Goal: Transaction & Acquisition: Purchase product/service

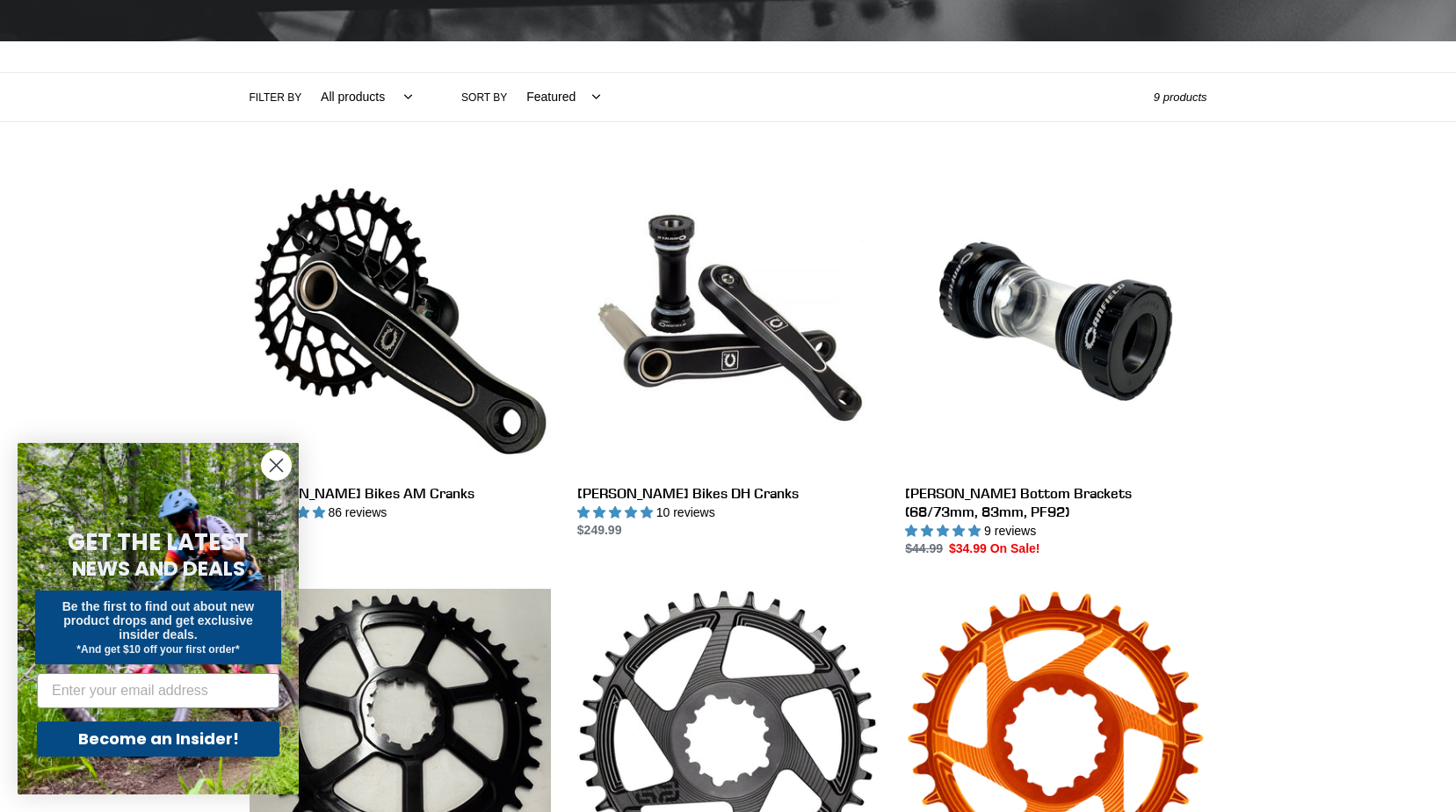
scroll to position [352, 0]
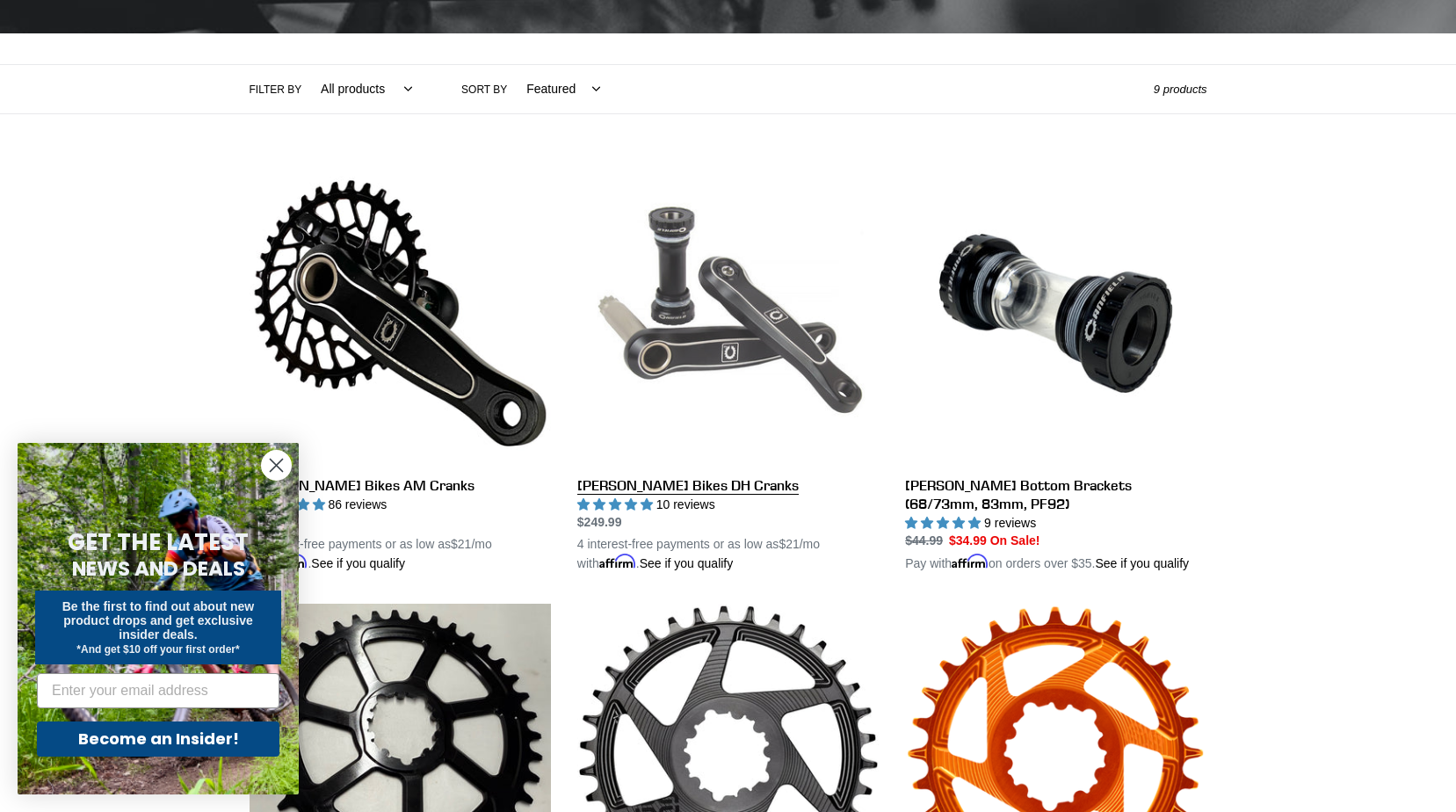
click at [743, 368] on link "[PERSON_NAME] Bikes DH Cranks" at bounding box center [728, 367] width 302 height 411
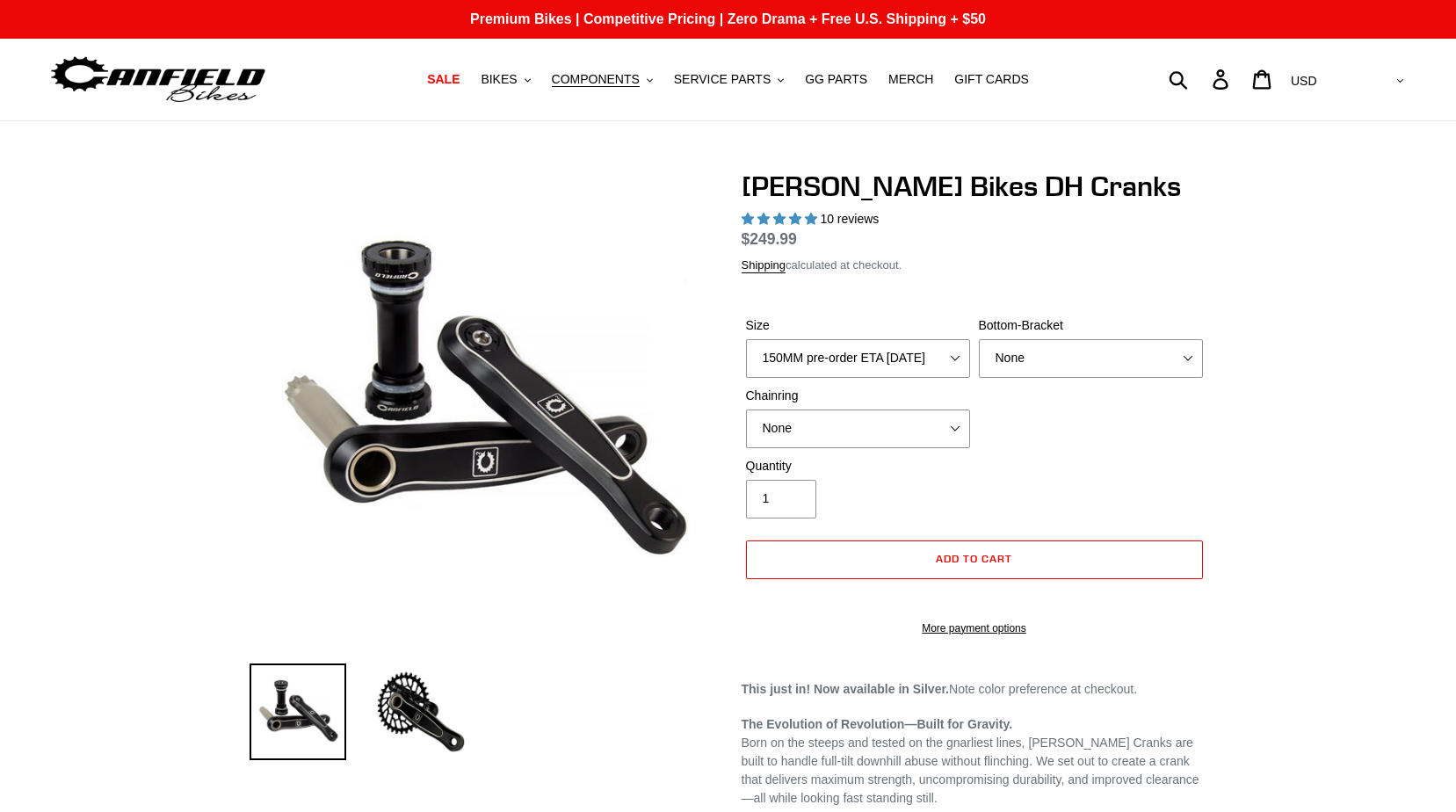
select select "highest-rating"
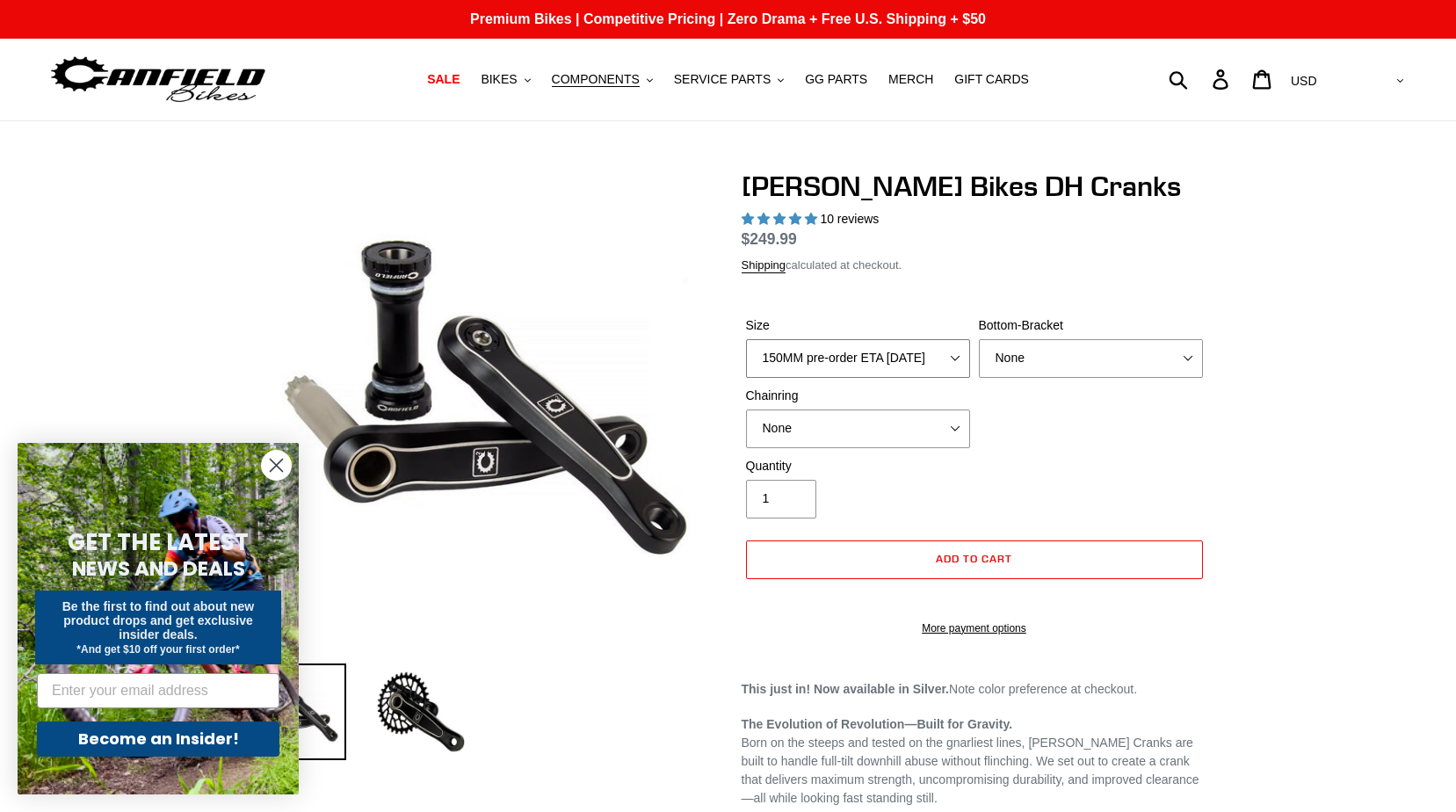
click at [953, 355] on select "150MM pre-order ETA [DATE] 155MM pre-order ETA [DATE] 160MM 165MM" at bounding box center [859, 359] width 224 height 39
select select "160MM"
click at [746, 360] on select "150MM pre-order ETA [DATE] 155MM pre-order ETA [DATE] 160MM 165MM" at bounding box center [859, 359] width 224 height 39
click at [868, 448] on select "None 34t Round" at bounding box center [859, 428] width 224 height 39
click at [746, 429] on select "None 34t Round" at bounding box center [859, 428] width 224 height 39
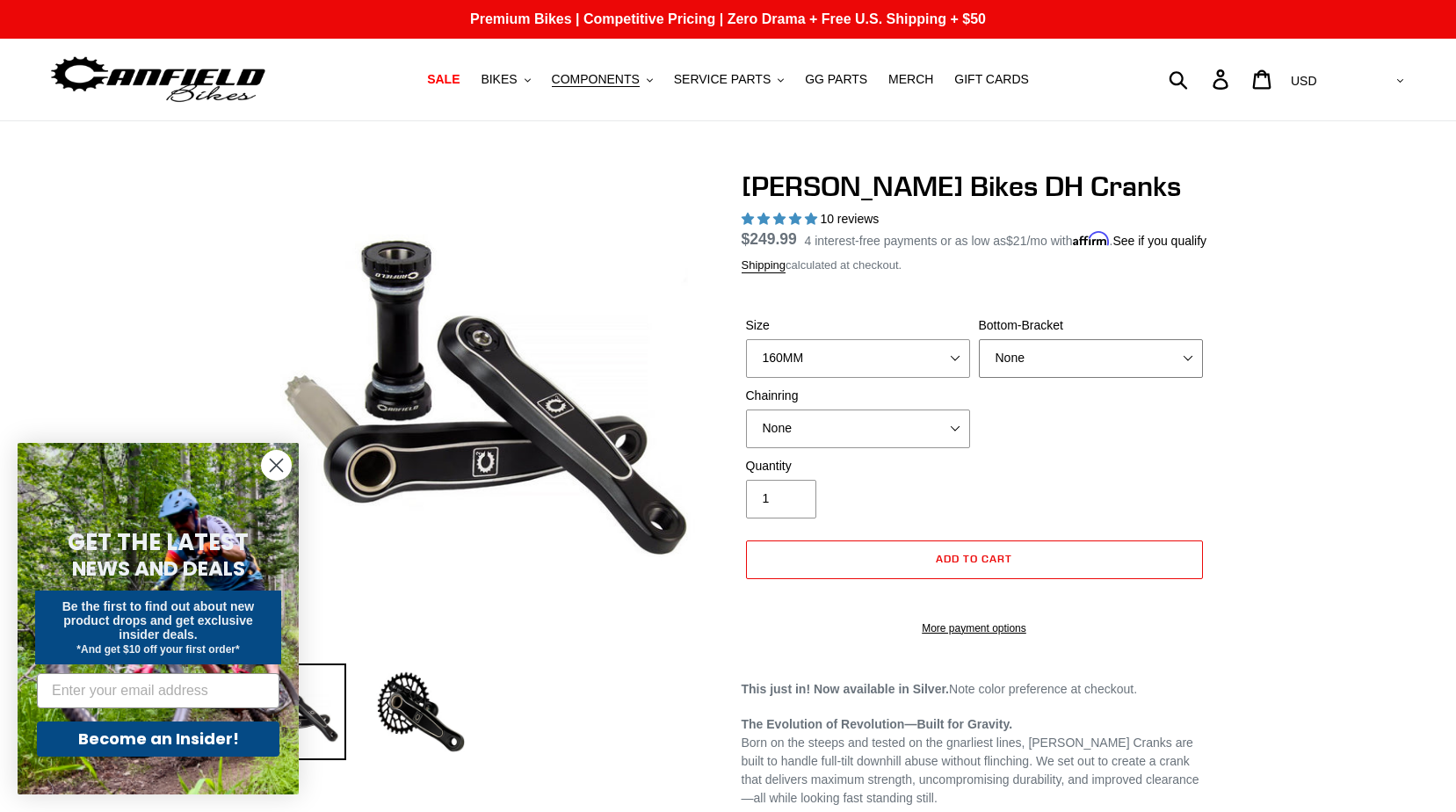
click at [1074, 378] on select "None BSA Threaded 83mm" at bounding box center [1091, 359] width 224 height 39
click at [983, 303] on div "Canfield Bikes DH Cranks 10 reviews Regular price $249.99 Sale price $249.99 On…" at bounding box center [975, 411] width 466 height 484
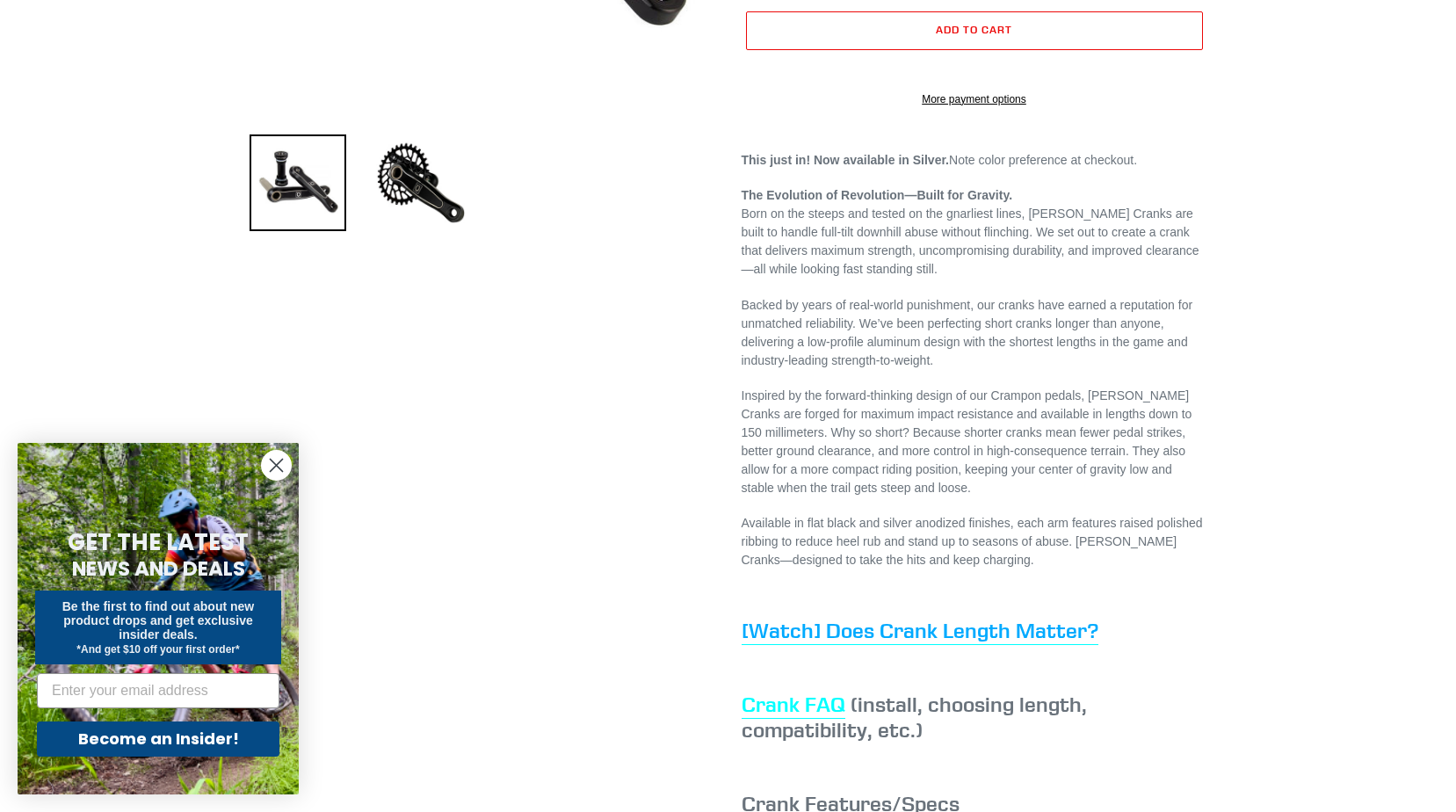
scroll to position [527, 0]
click at [283, 460] on circle "Close dialog" at bounding box center [277, 465] width 29 height 29
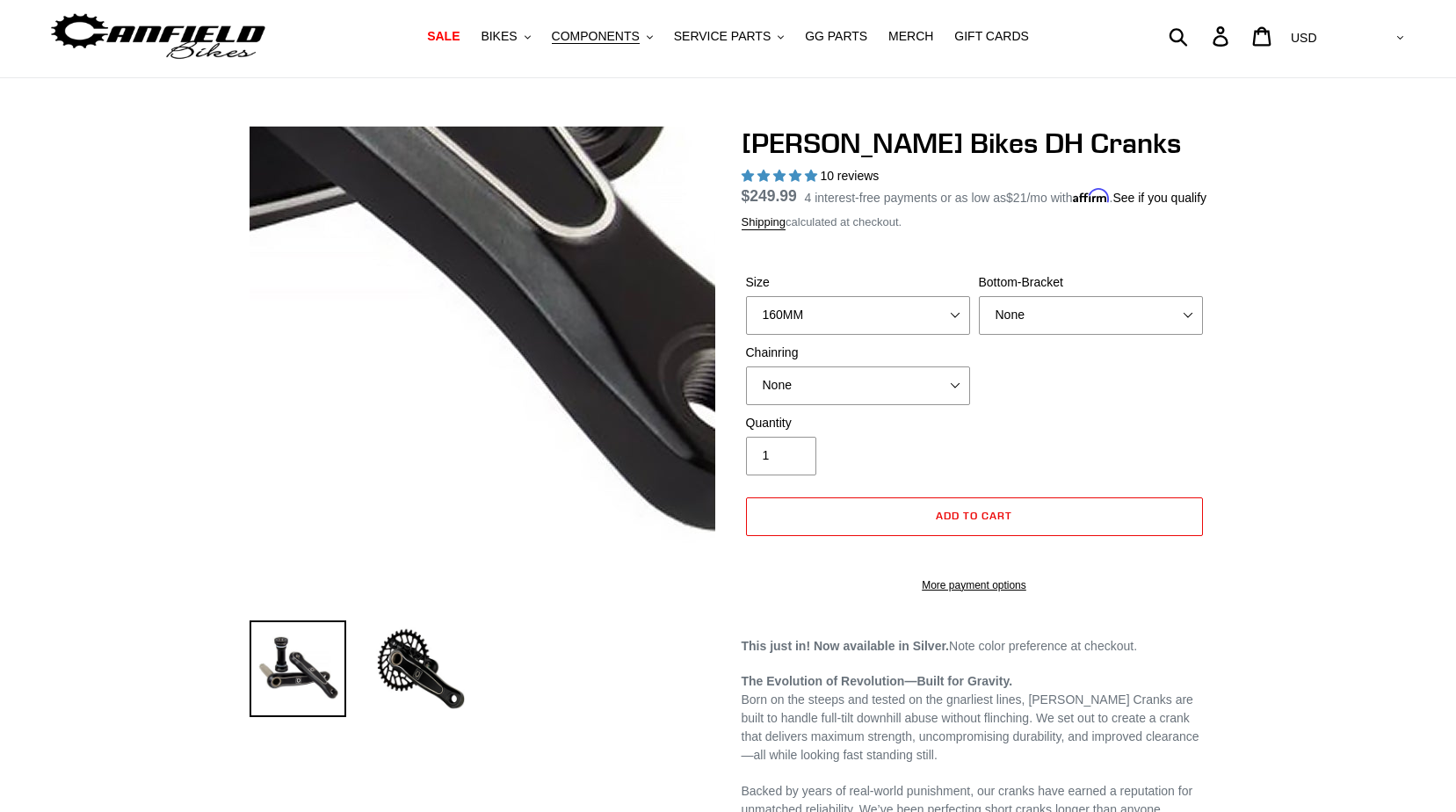
scroll to position [0, 0]
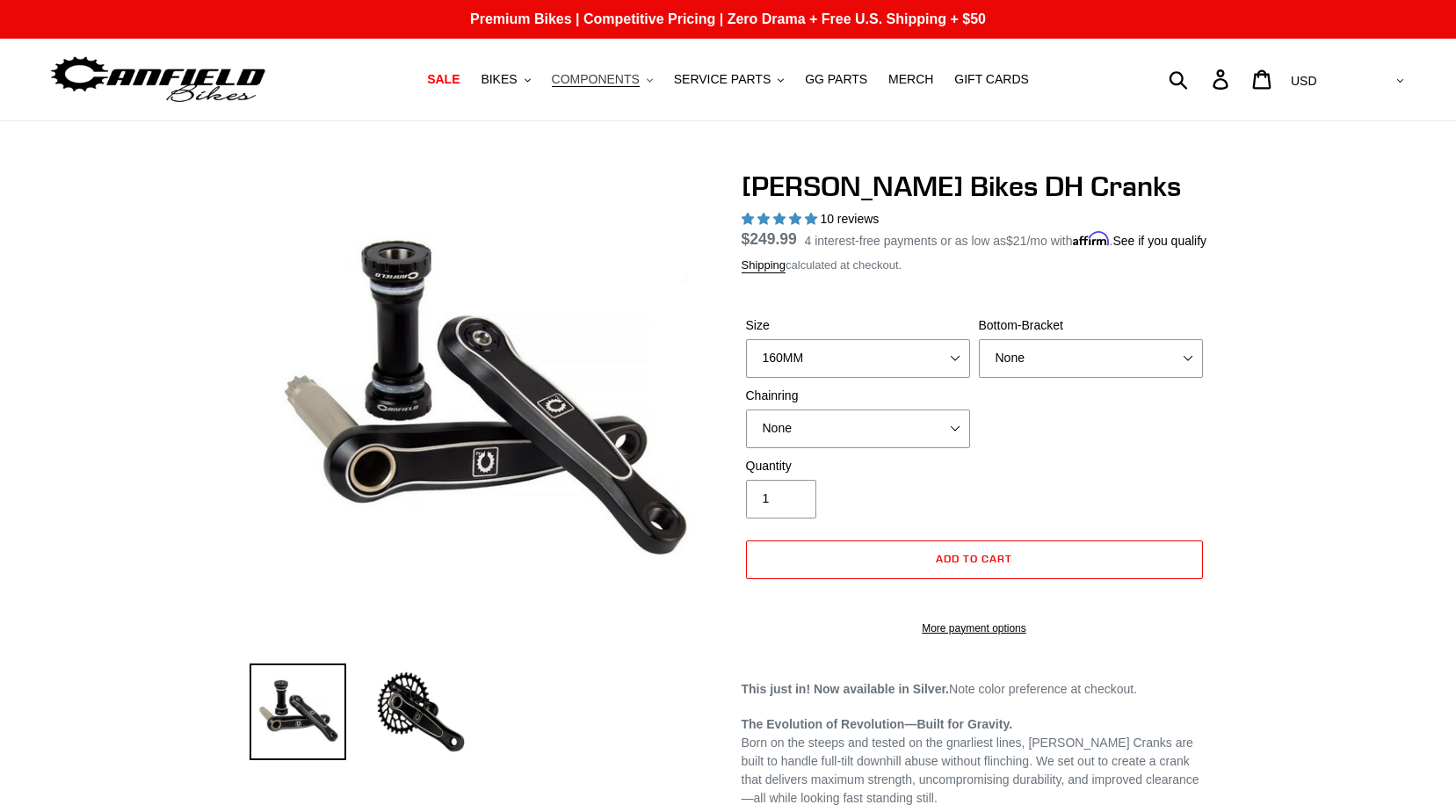
click at [653, 79] on icon ".cls-1{fill:#231f20}" at bounding box center [650, 80] width 6 height 6
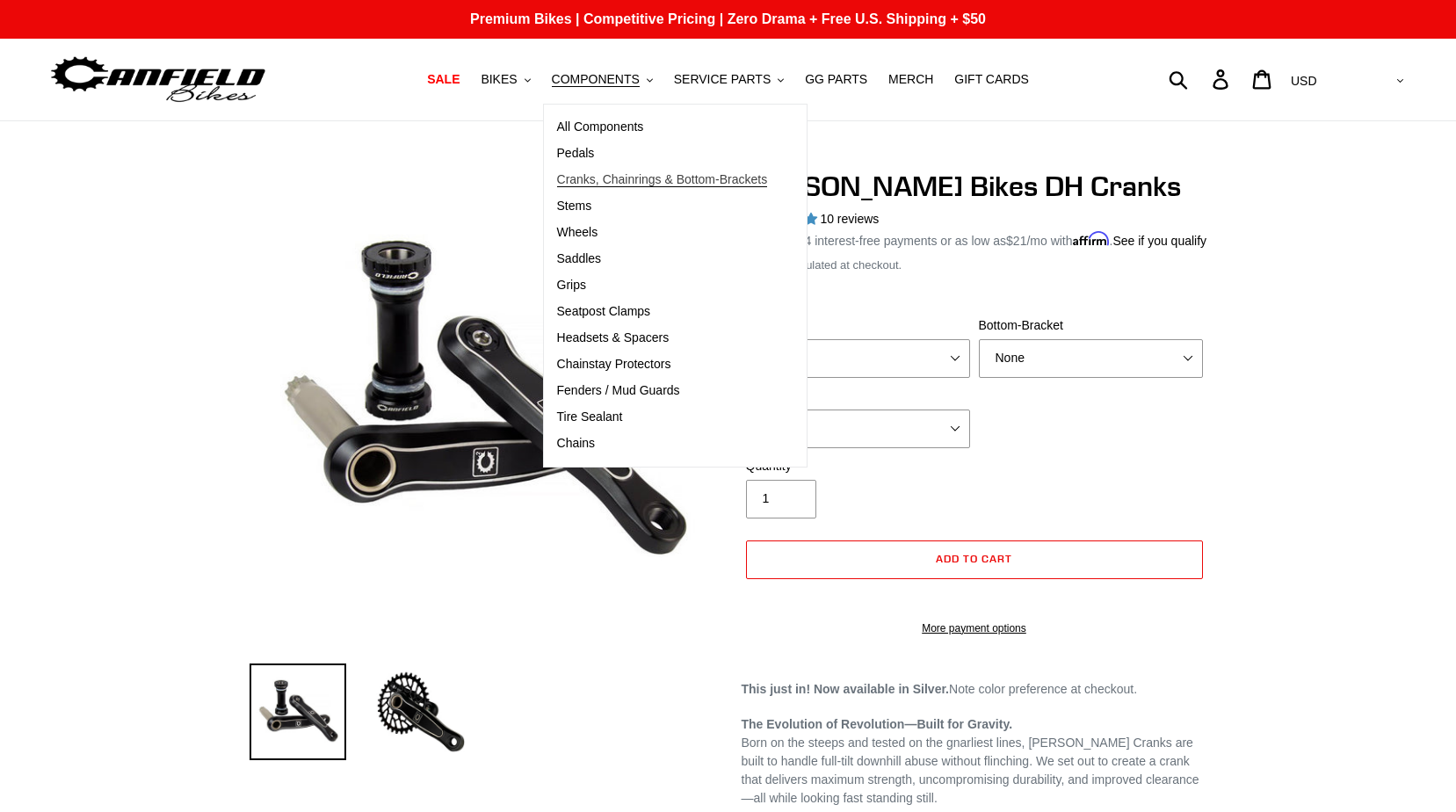
click at [634, 176] on span "Cranks, Chainrings & Bottom-Brackets" at bounding box center [662, 179] width 211 height 14
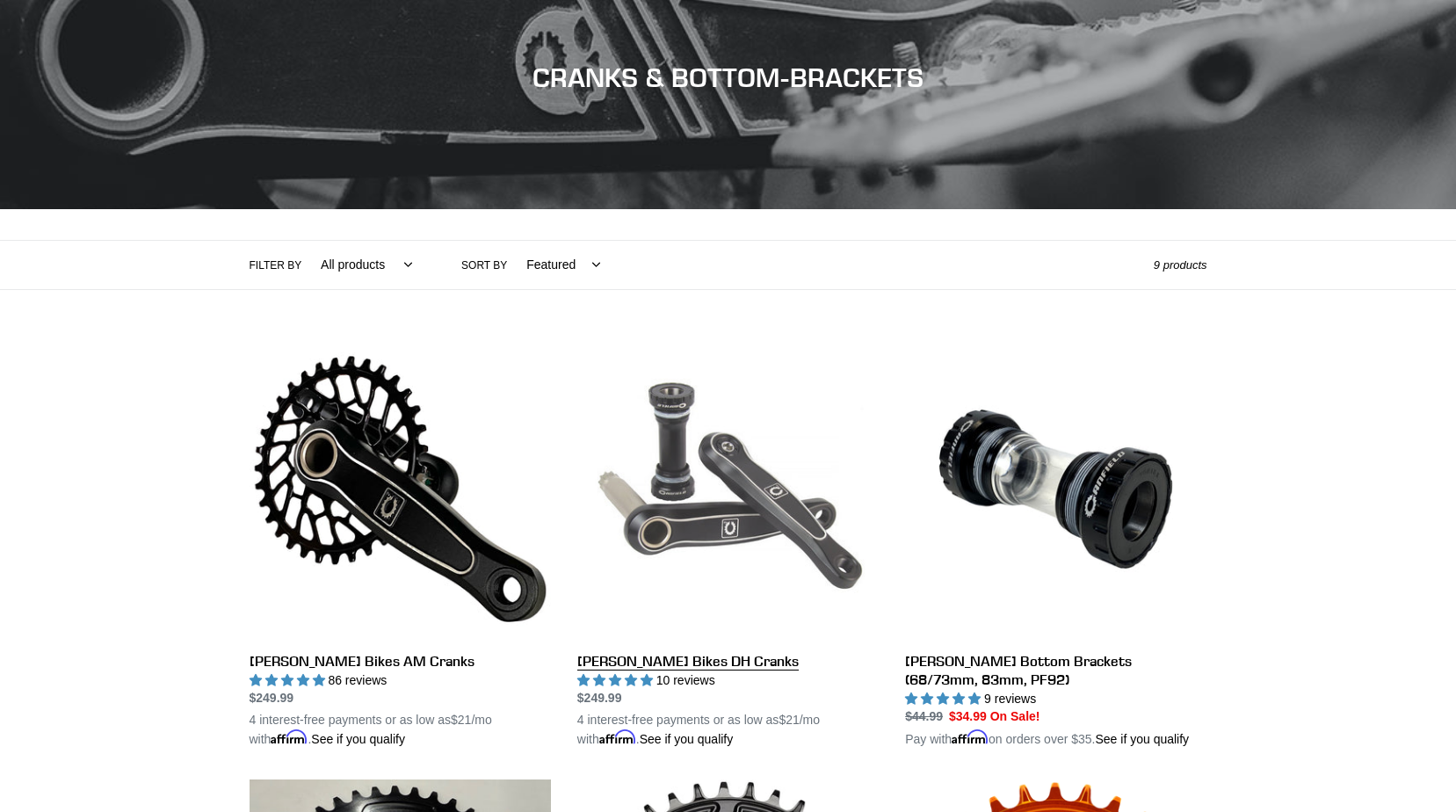
scroll to position [264, 0]
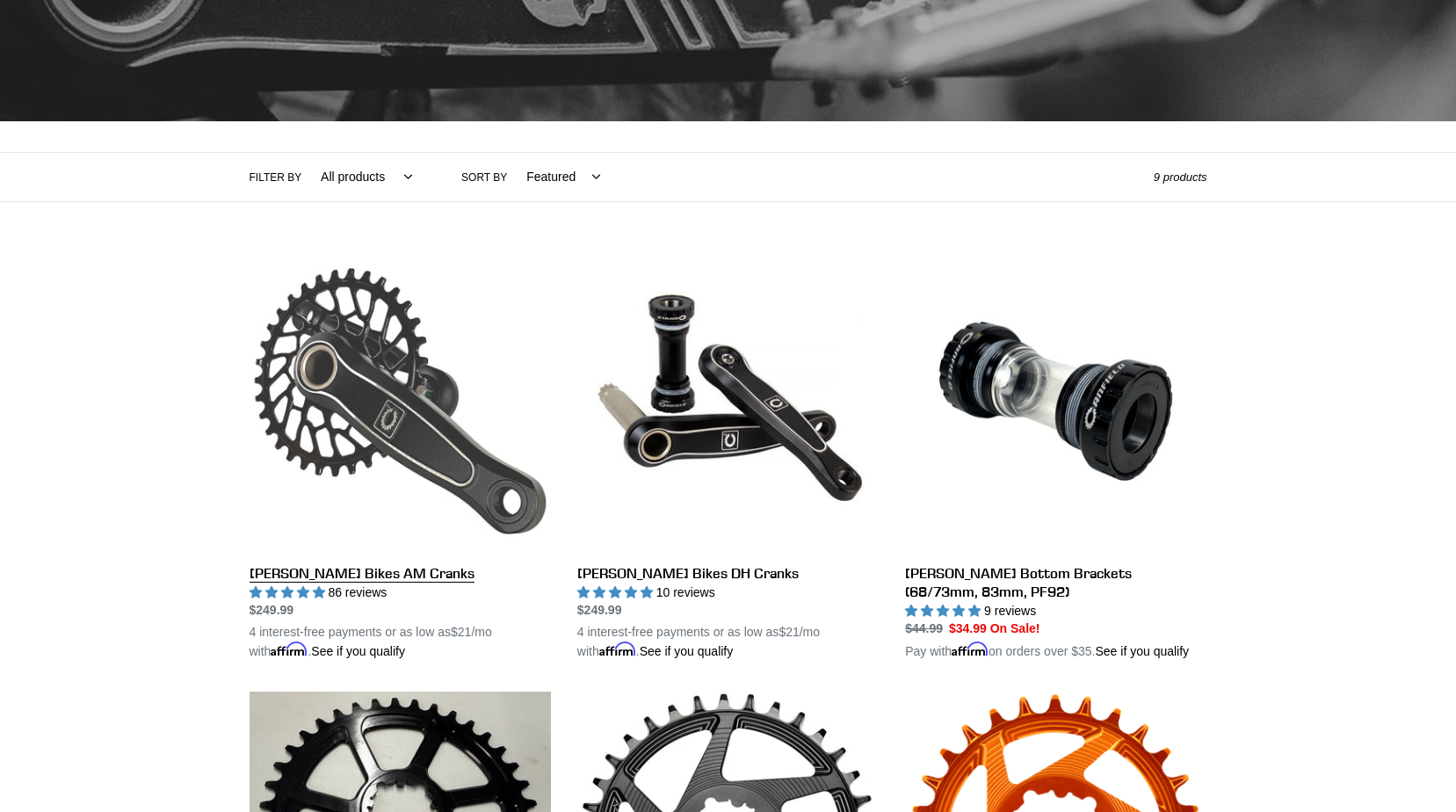
click at [449, 451] on link "[PERSON_NAME] Bikes AM Cranks" at bounding box center [400, 455] width 302 height 411
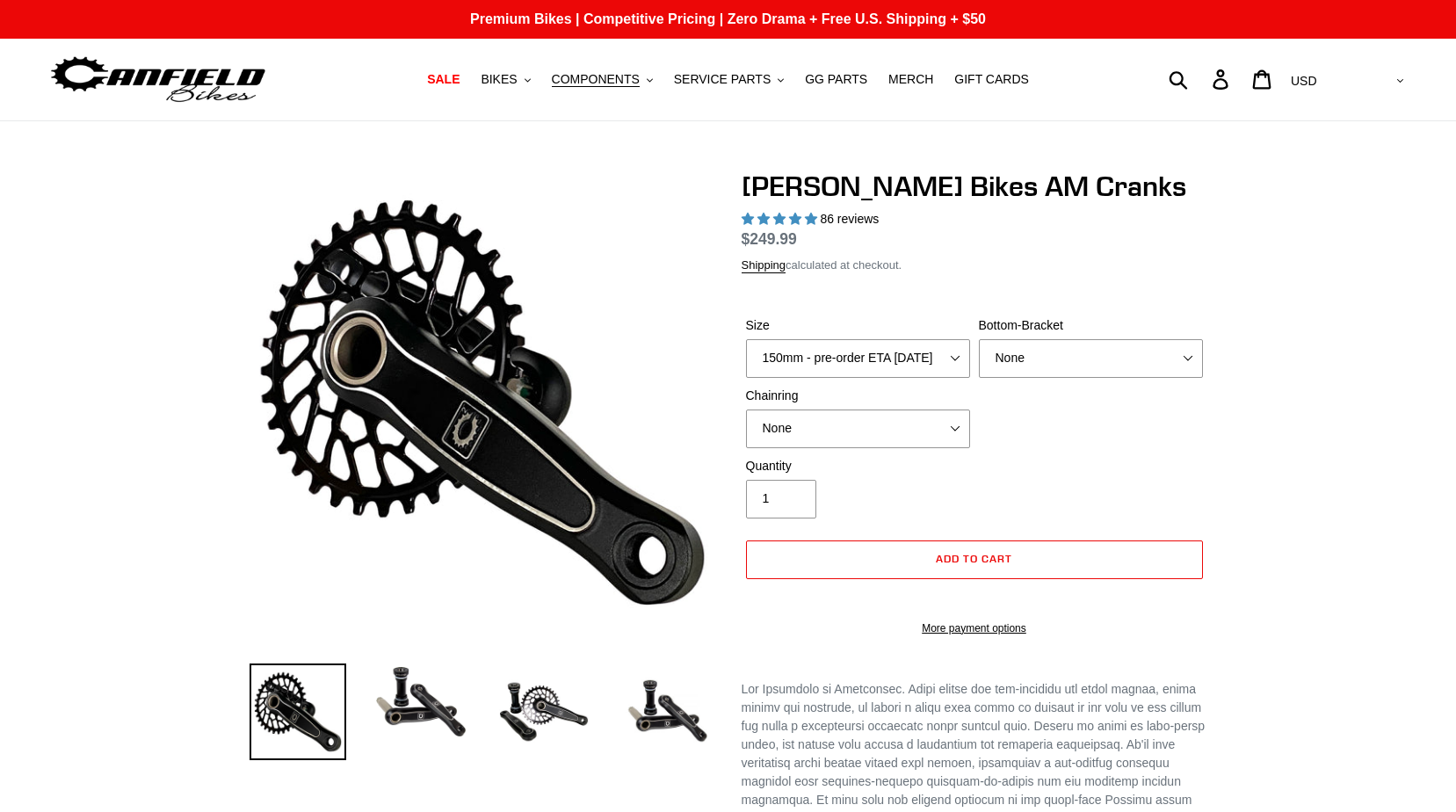
select select "highest-rating"
click at [905, 370] on select "150mm - pre-order ETA 9/30/25 155mm - pre-order ETA 9/30/25 160mm - pre-order E…" at bounding box center [859, 359] width 224 height 39
click at [746, 360] on select "150mm - pre-order ETA 9/30/25 155mm - pre-order ETA 9/30/25 160mm - pre-order E…" at bounding box center [859, 359] width 224 height 39
click at [1043, 378] on select "None BSA Threaded 68/73mm Press Fit PF92" at bounding box center [1091, 359] width 224 height 39
click at [978, 360] on select "None BSA Threaded 68/73mm Press Fit PF92" at bounding box center [1091, 359] width 224 height 39
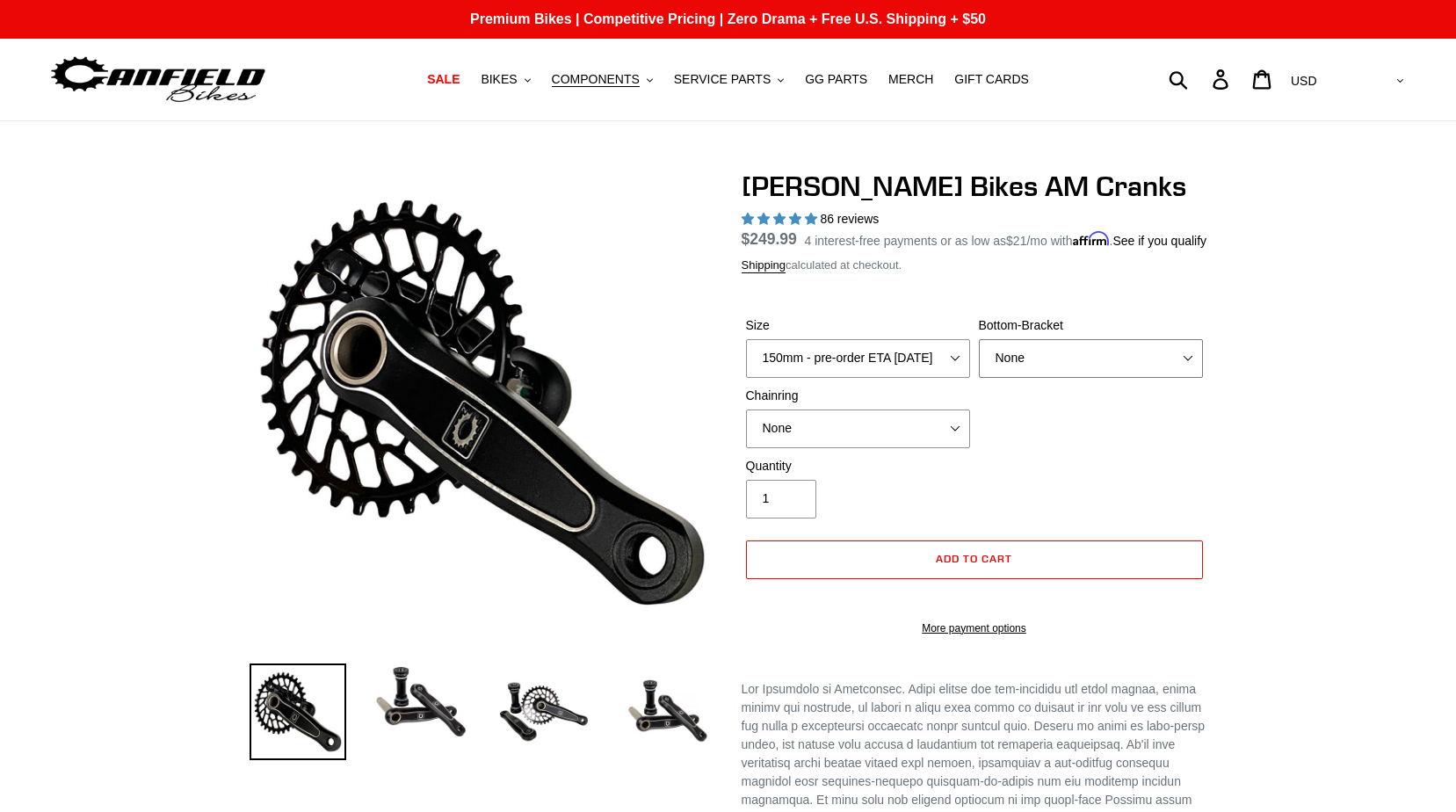
click at [1027, 378] on select "None BSA Threaded 68/73mm Press Fit PF92" at bounding box center [1091, 359] width 224 height 39
click at [978, 360] on select "None BSA Threaded 68/73mm Press Fit PF92" at bounding box center [1091, 359] width 224 height 39
click at [907, 518] on div "Quantity 1" at bounding box center [858, 488] width 233 height 62
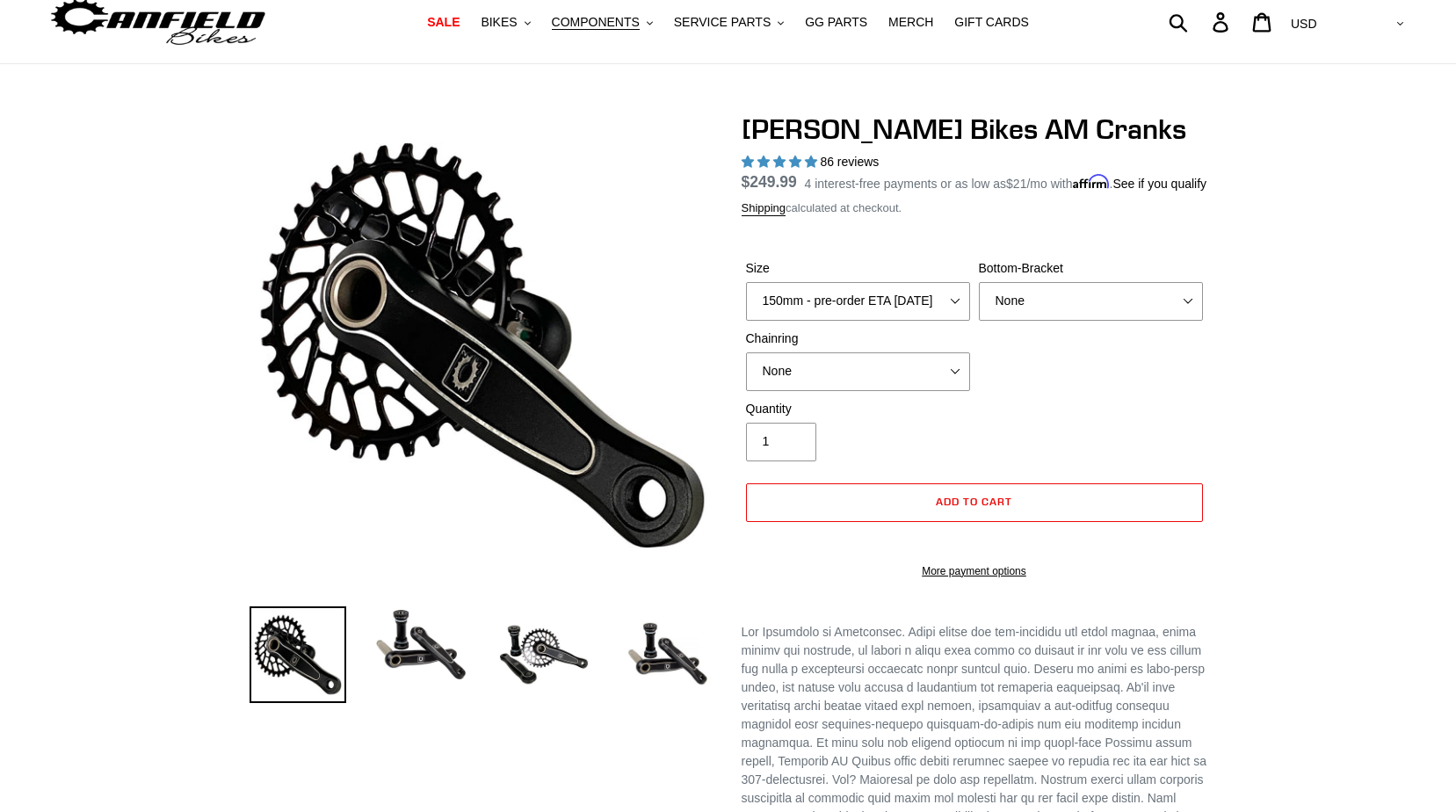
scroll to position [88, 0]
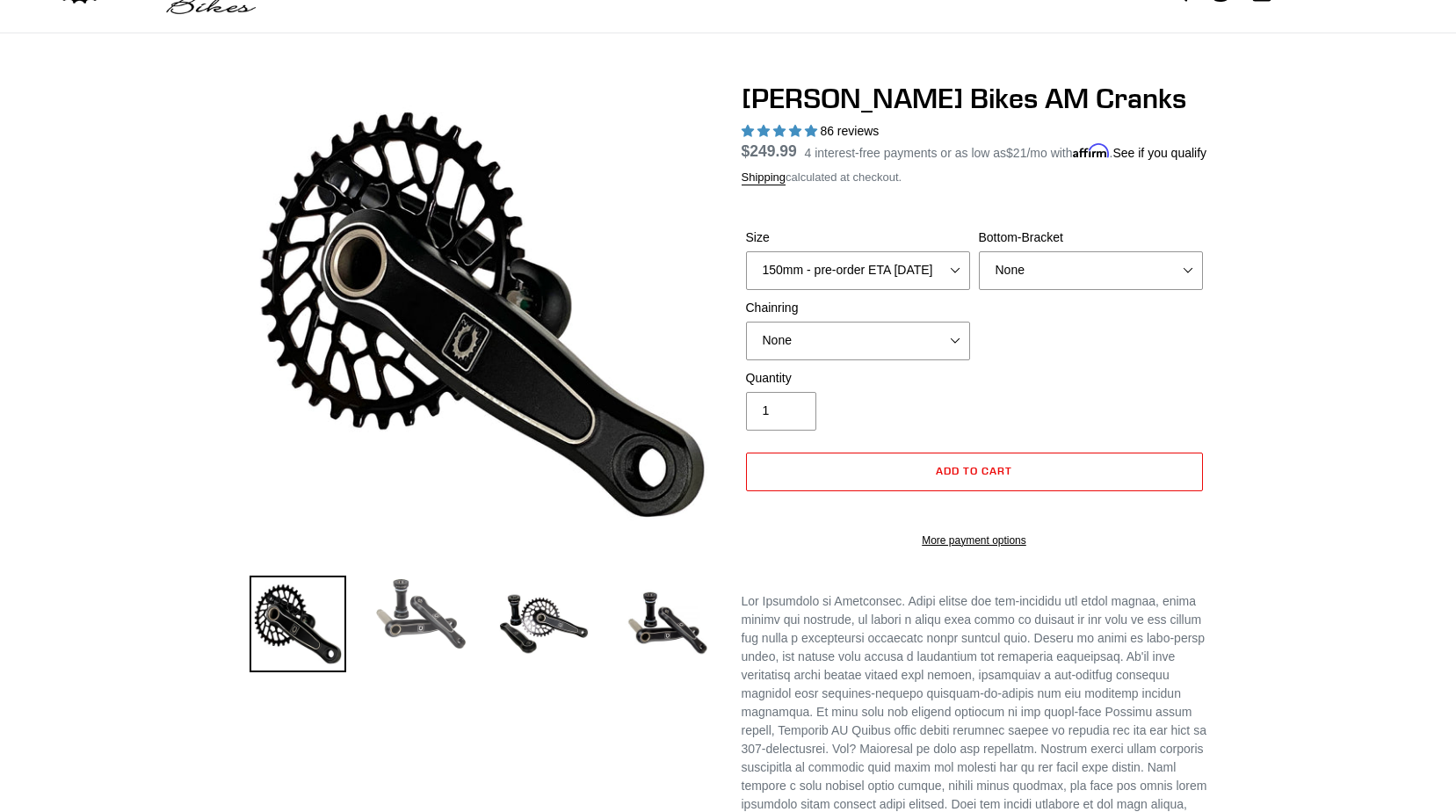
click at [419, 636] on img at bounding box center [421, 614] width 97 height 77
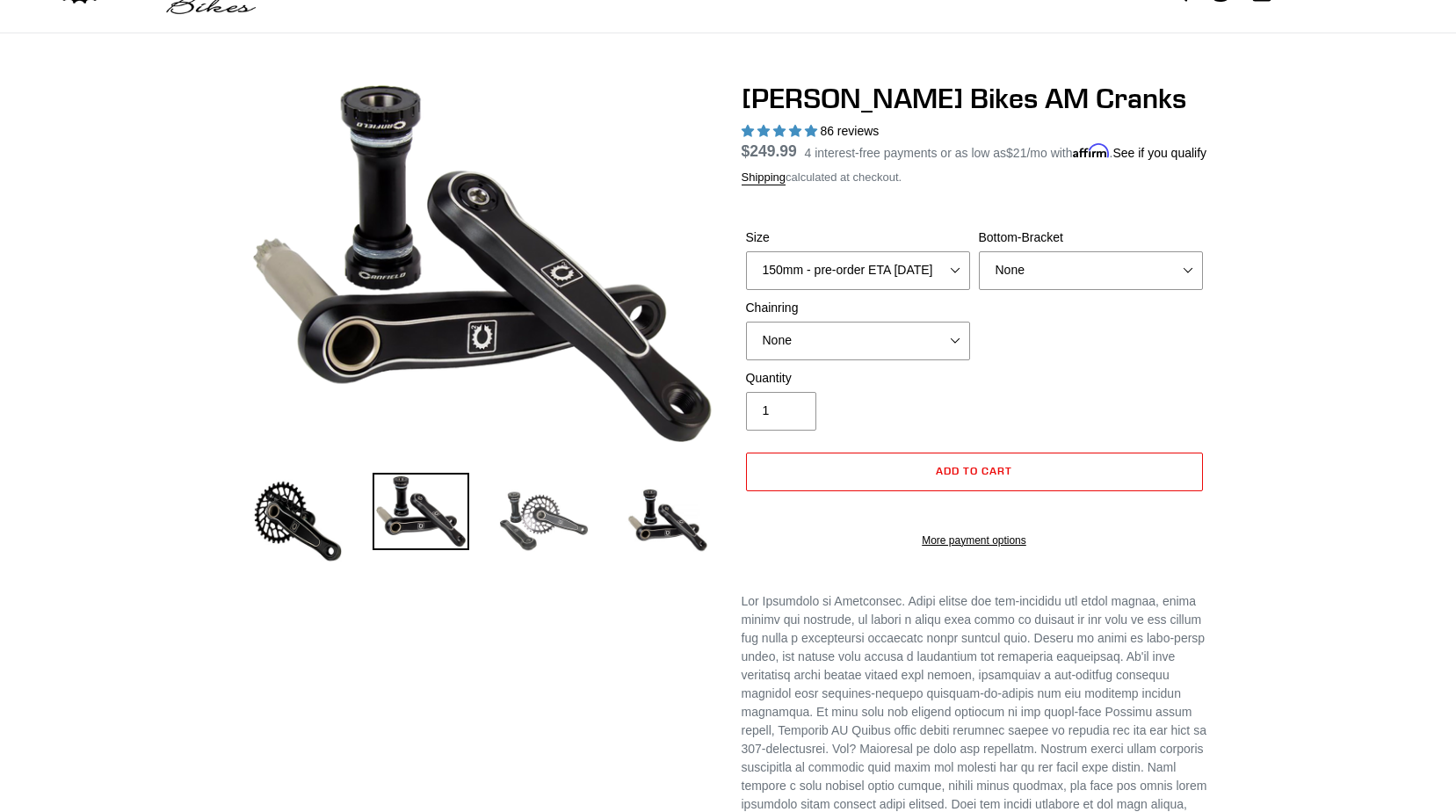
click at [545, 533] on img at bounding box center [544, 521] width 97 height 97
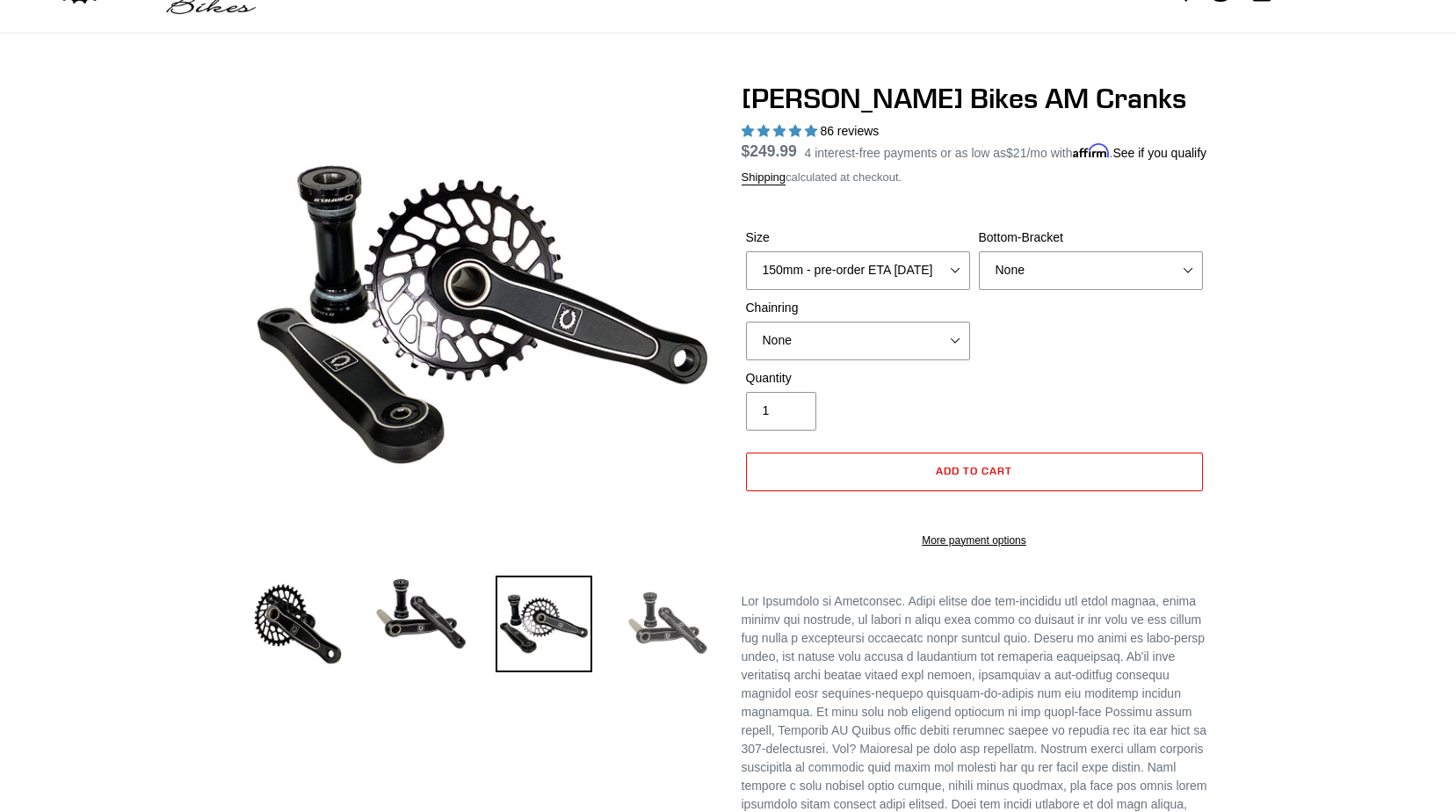
click at [664, 644] on img at bounding box center [667, 624] width 97 height 97
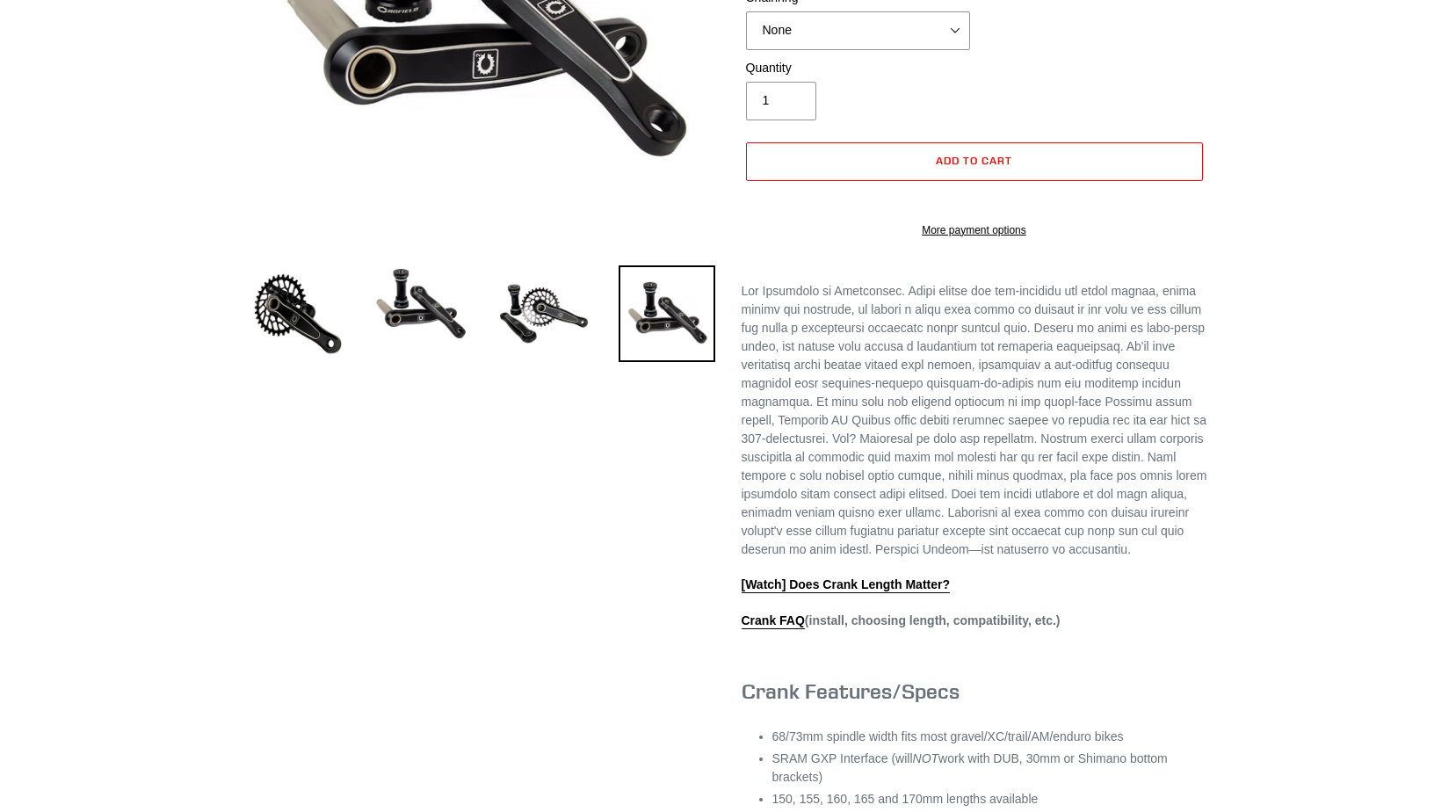
scroll to position [439, 0]
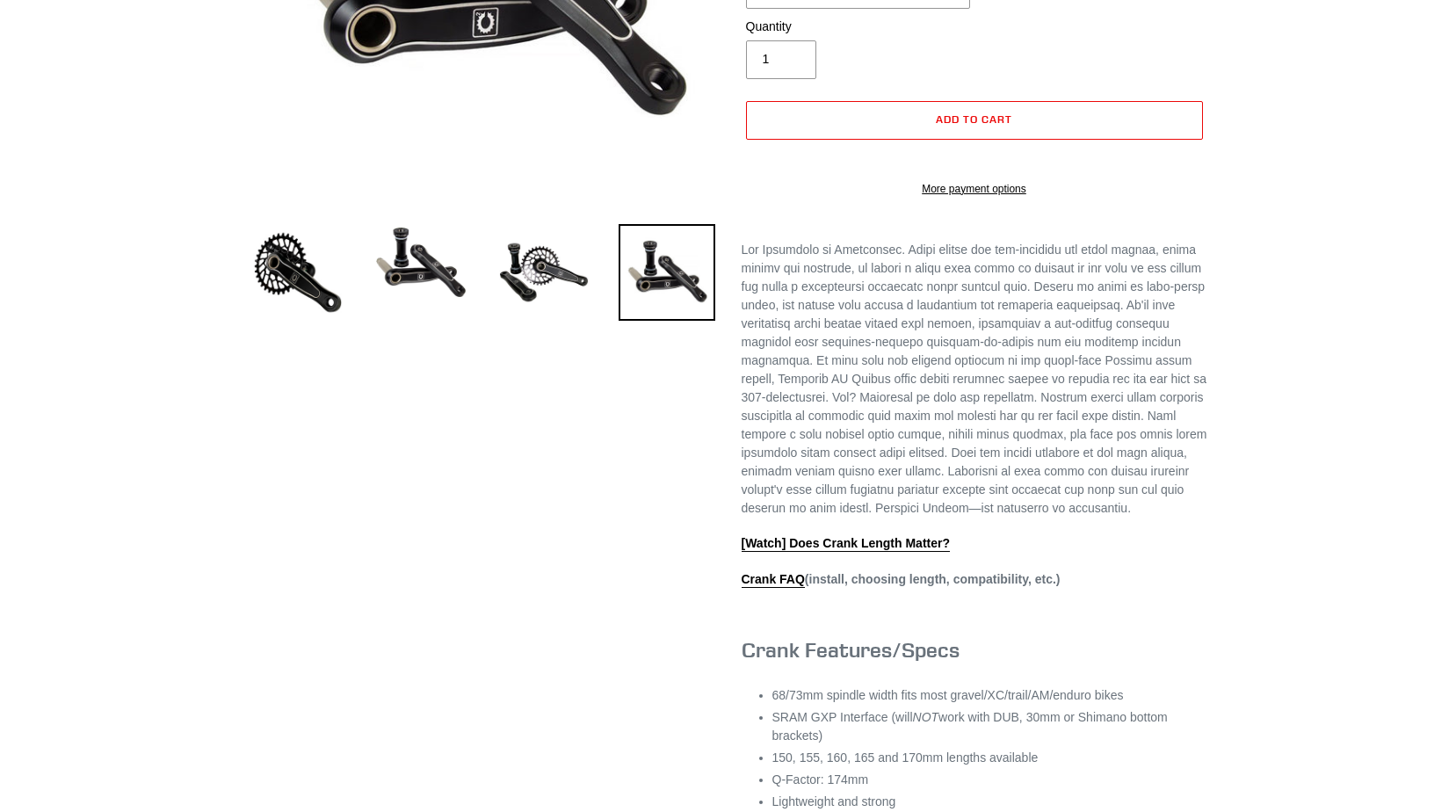
click at [908, 588] on strong "Crank FAQ (install, choosing length, compatibility, etc.)" at bounding box center [901, 580] width 319 height 15
click at [774, 588] on link "Crank FAQ" at bounding box center [772, 580] width 63 height 15
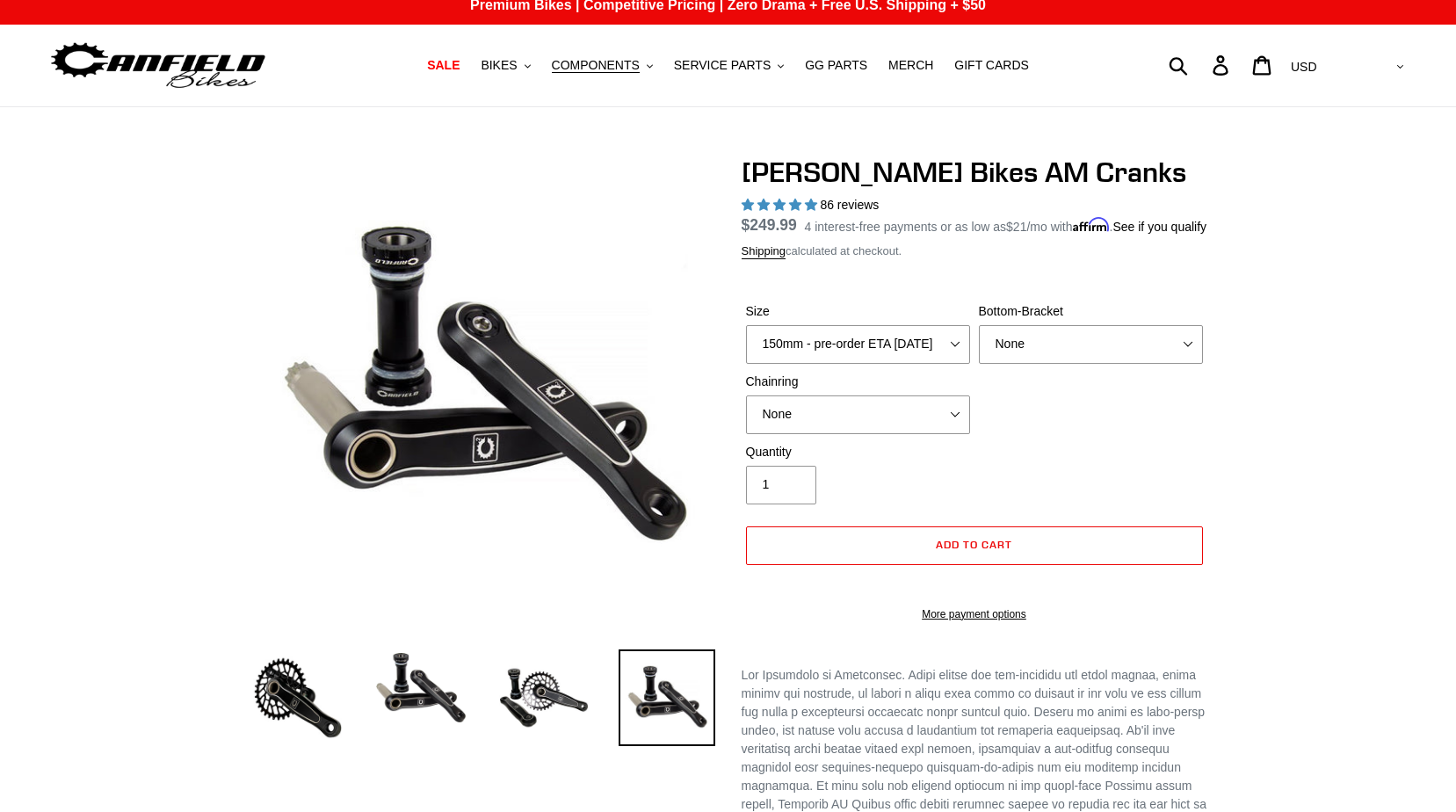
scroll to position [0, 0]
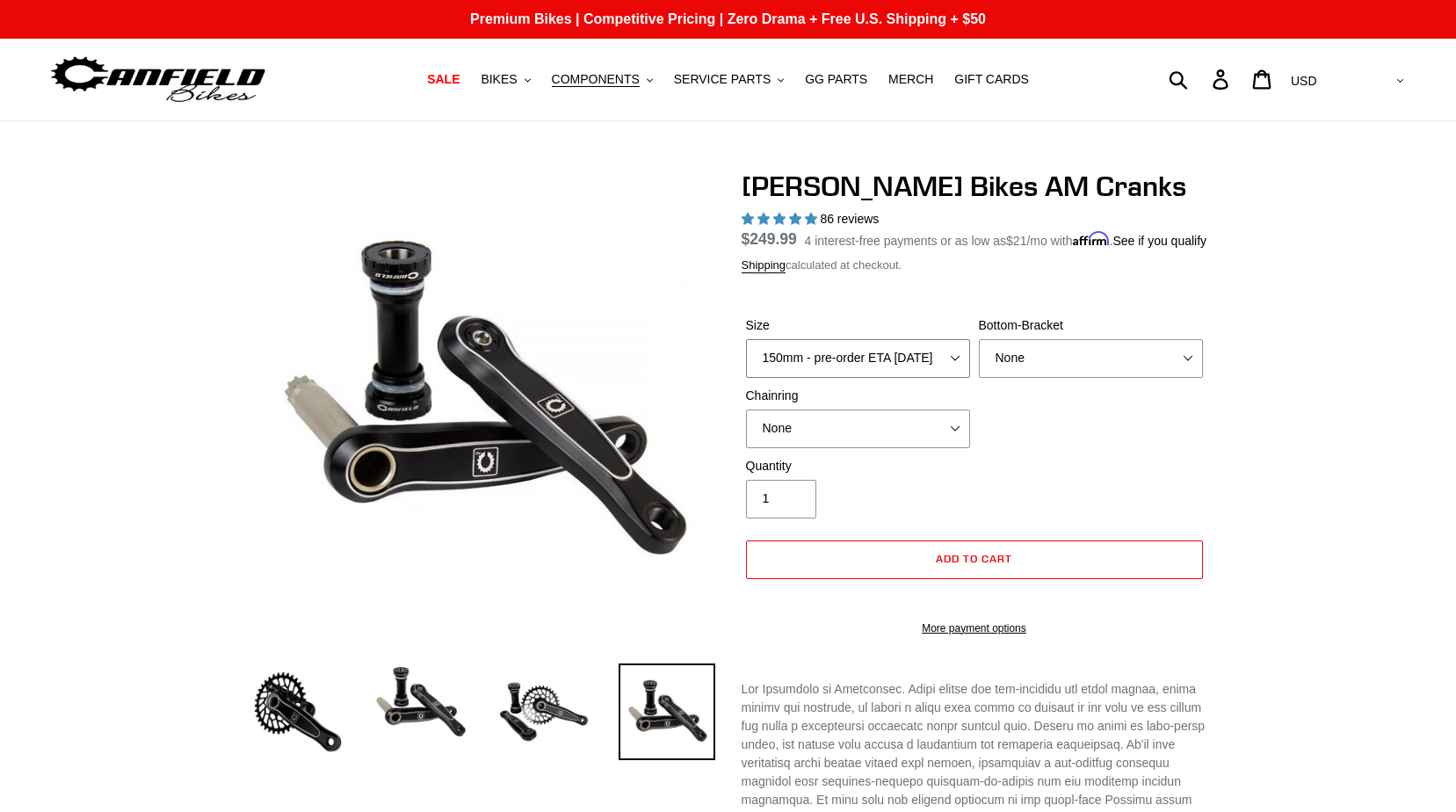
click at [947, 378] on select "150mm - pre-order ETA [DATE] 155mm - pre-order ETA [DATE] 160mm - pre-order ETA…" at bounding box center [859, 359] width 224 height 39
select select "160mm - pre-order ETA [DATE]"
click at [746, 360] on select "150mm - pre-order ETA [DATE] 155mm - pre-order ETA [DATE] 160mm - pre-order ETA…" at bounding box center [859, 359] width 224 height 39
click at [1068, 488] on div "Quantity 1" at bounding box center [975, 492] width 466 height 71
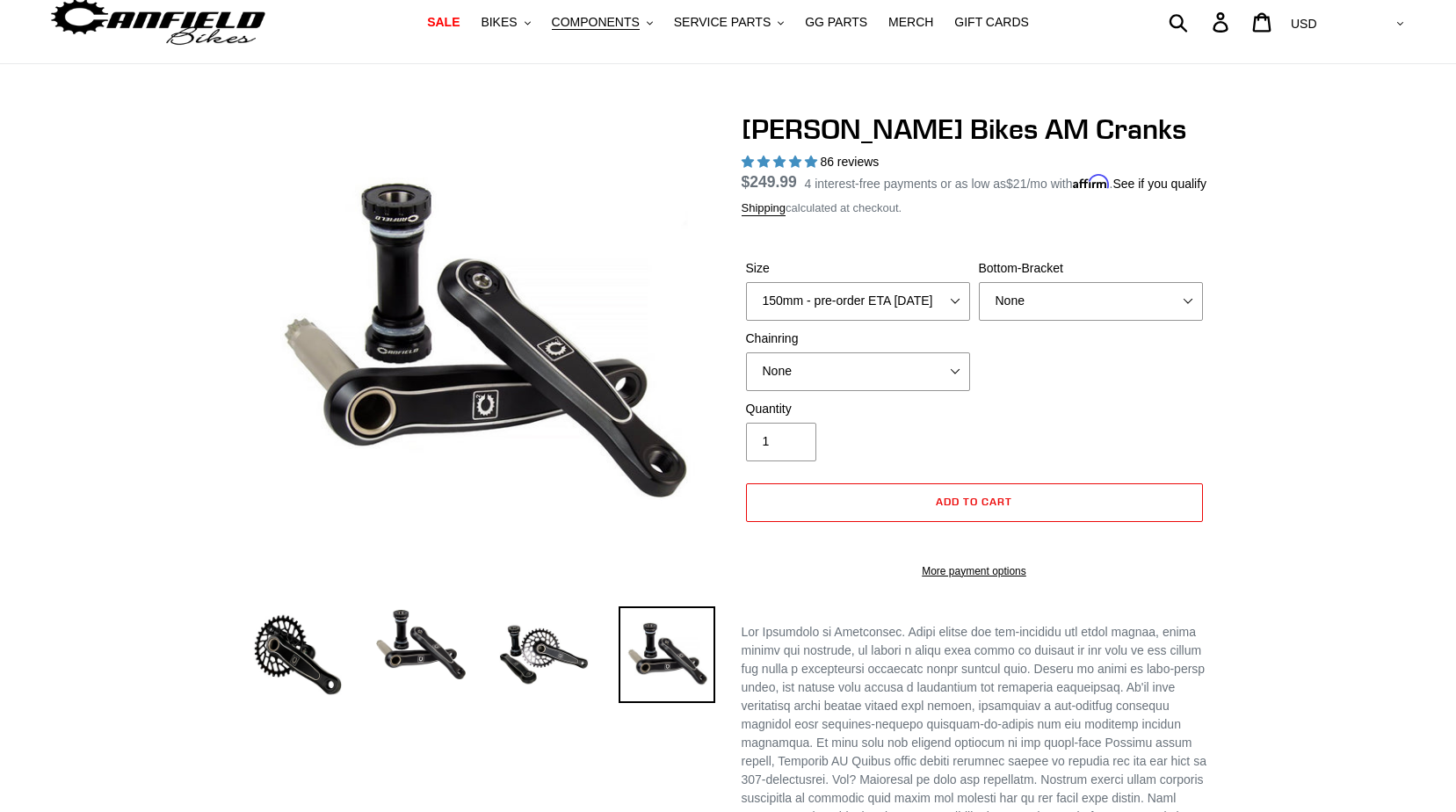
scroll to position [88, 0]
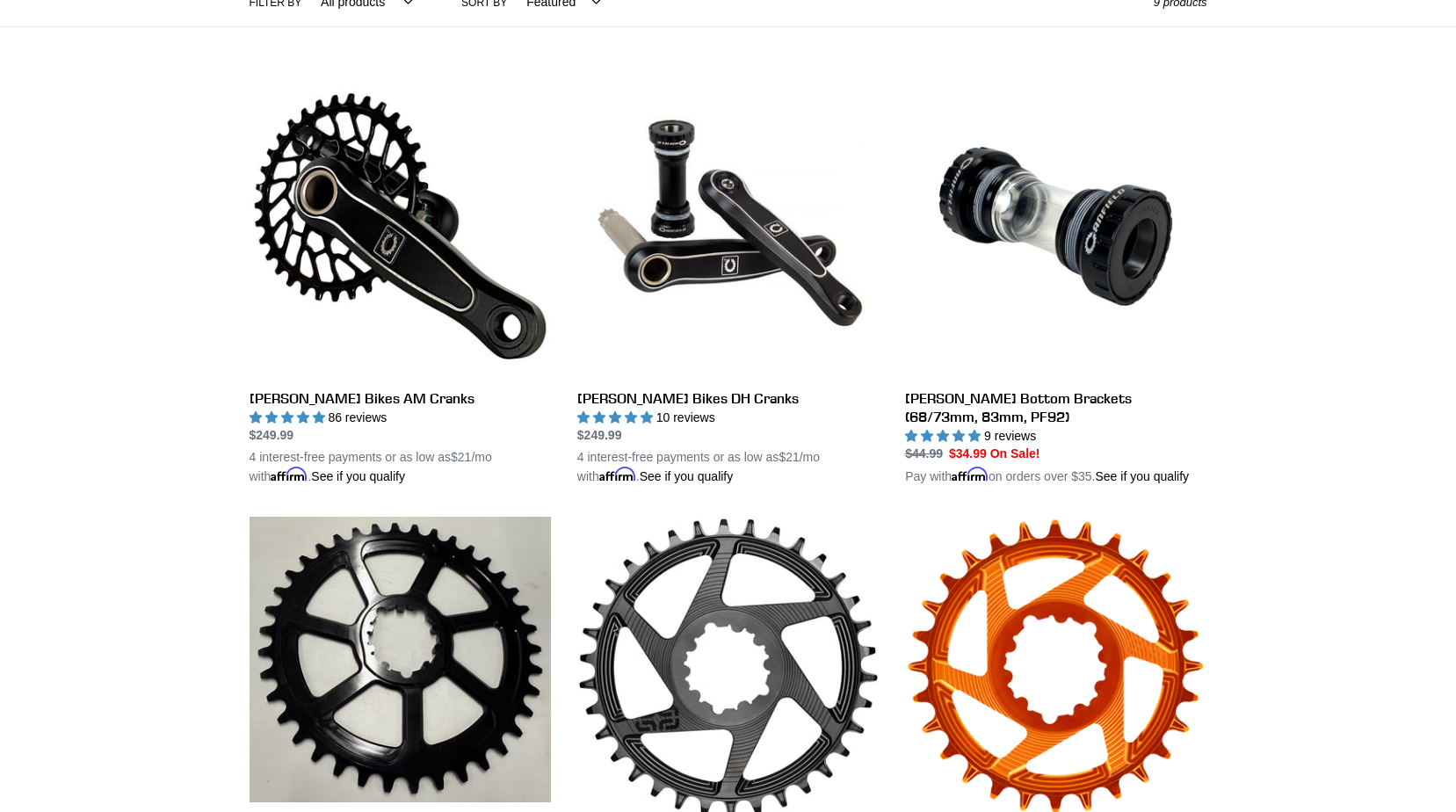
scroll to position [439, 0]
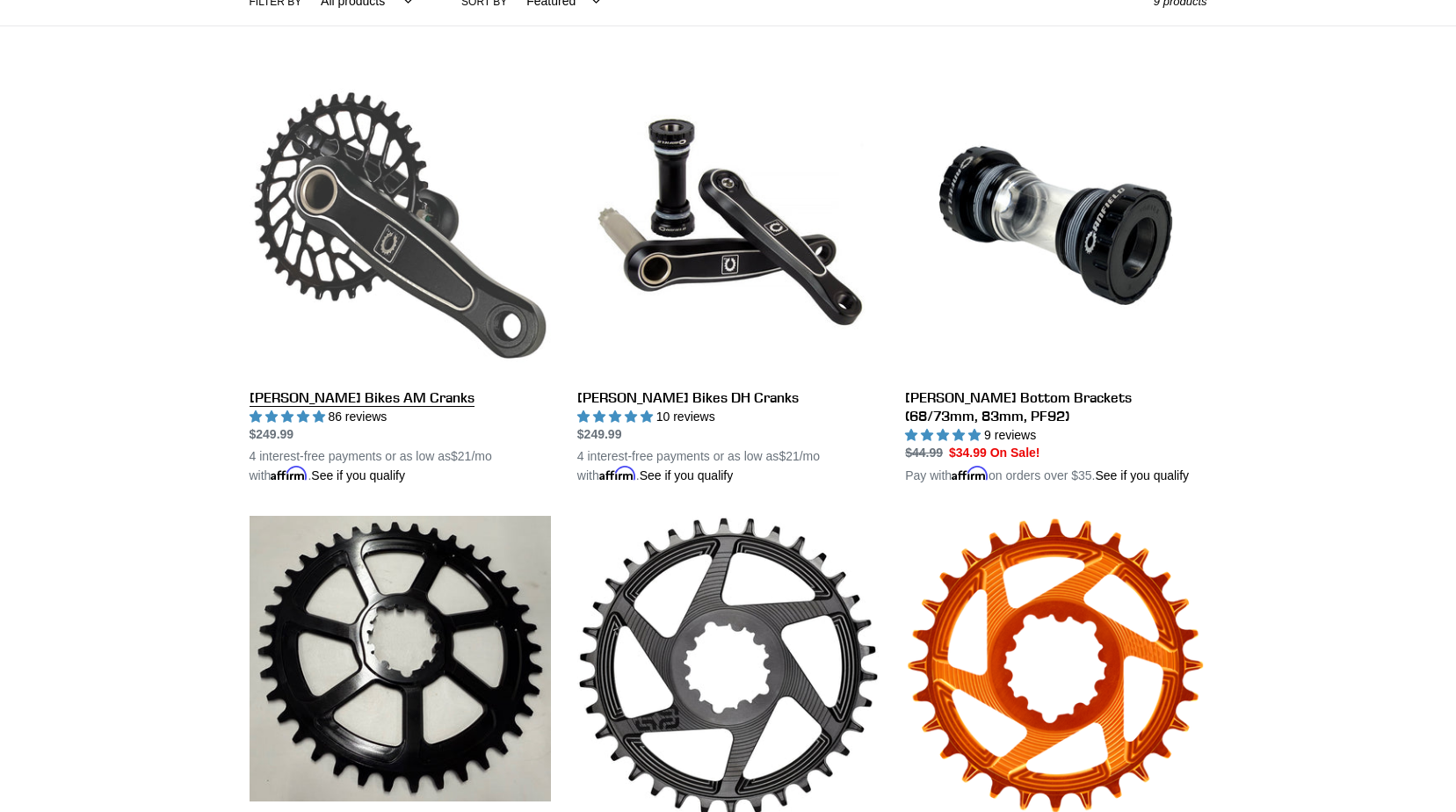
click at [406, 255] on link "[PERSON_NAME] Bikes AM Cranks" at bounding box center [400, 279] width 302 height 411
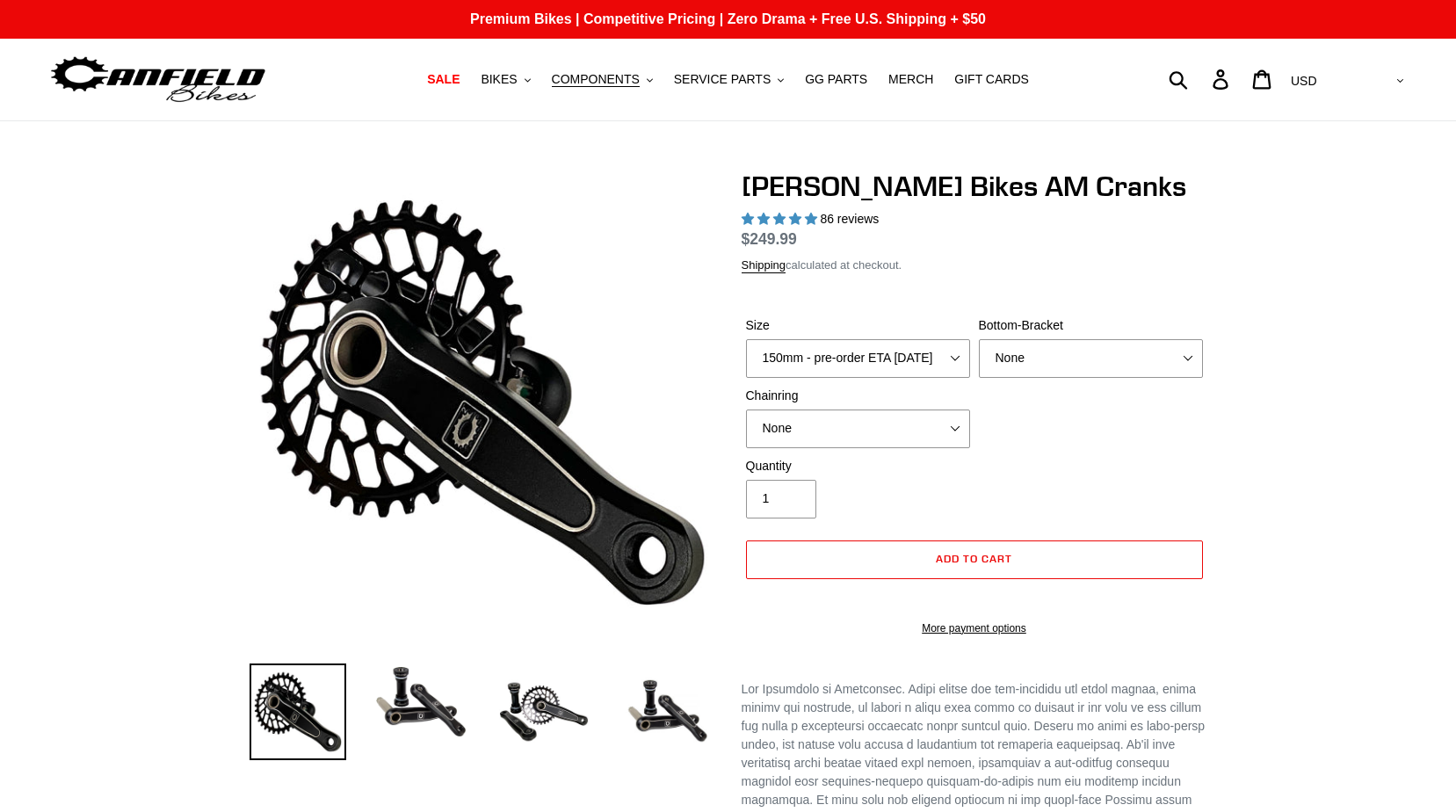
select select "highest-rating"
click at [913, 366] on select "150mm - pre-order ETA [DATE] 155mm - pre-order ETA [DATE] 160mm - pre-order ETA…" at bounding box center [859, 359] width 224 height 39
select select "155mm - pre-order ETA [DATE]"
click at [746, 360] on select "150mm - pre-order ETA [DATE] 155mm - pre-order ETA [DATE] 160mm - pre-order ETA…" at bounding box center [859, 359] width 224 height 39
click at [998, 457] on div "Size 150mm - pre-order ETA [DATE] 155mm - pre-order ETA [DATE] 160mm - pre-orde…" at bounding box center [975, 386] width 466 height 140
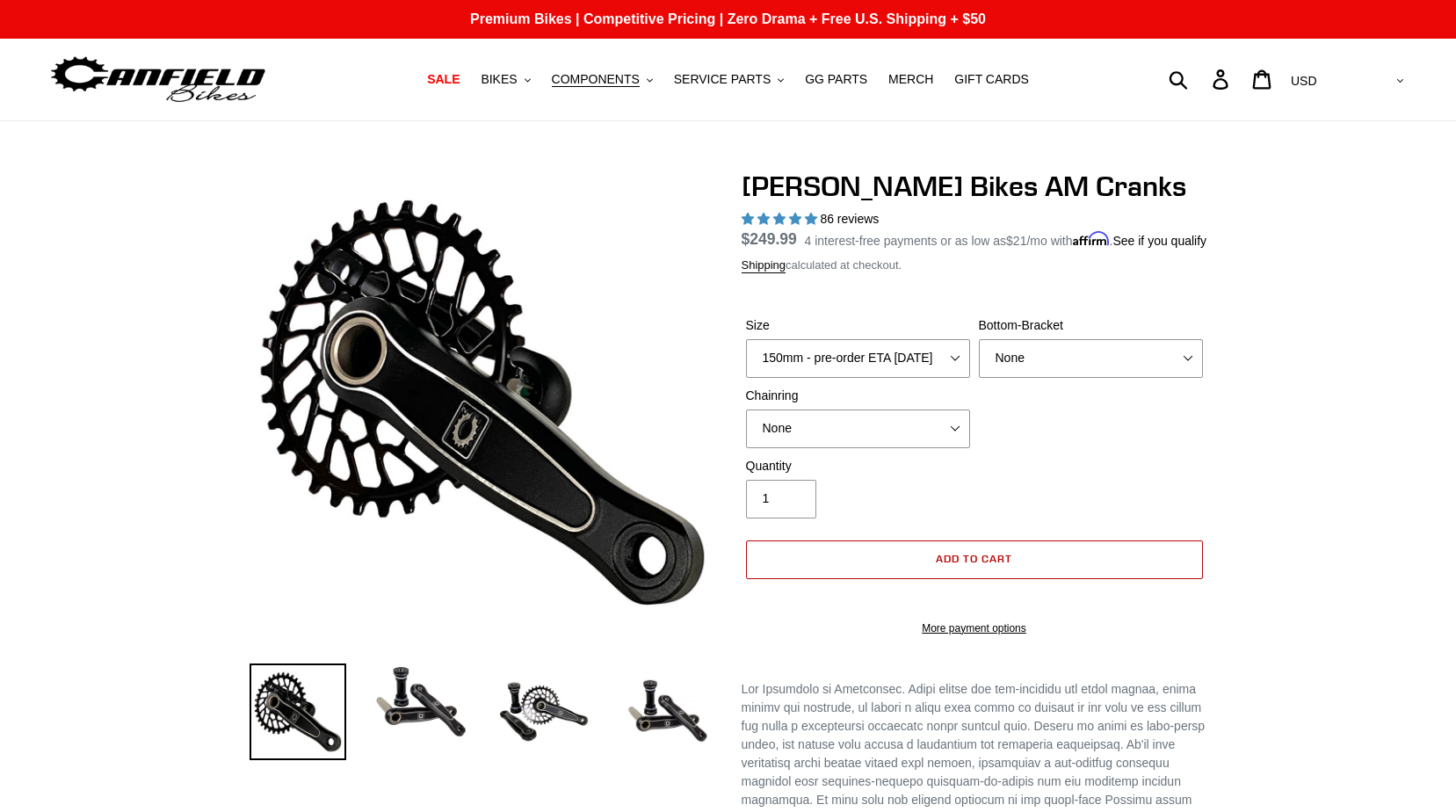
click at [968, 579] on button "Add to cart" at bounding box center [975, 560] width 457 height 39
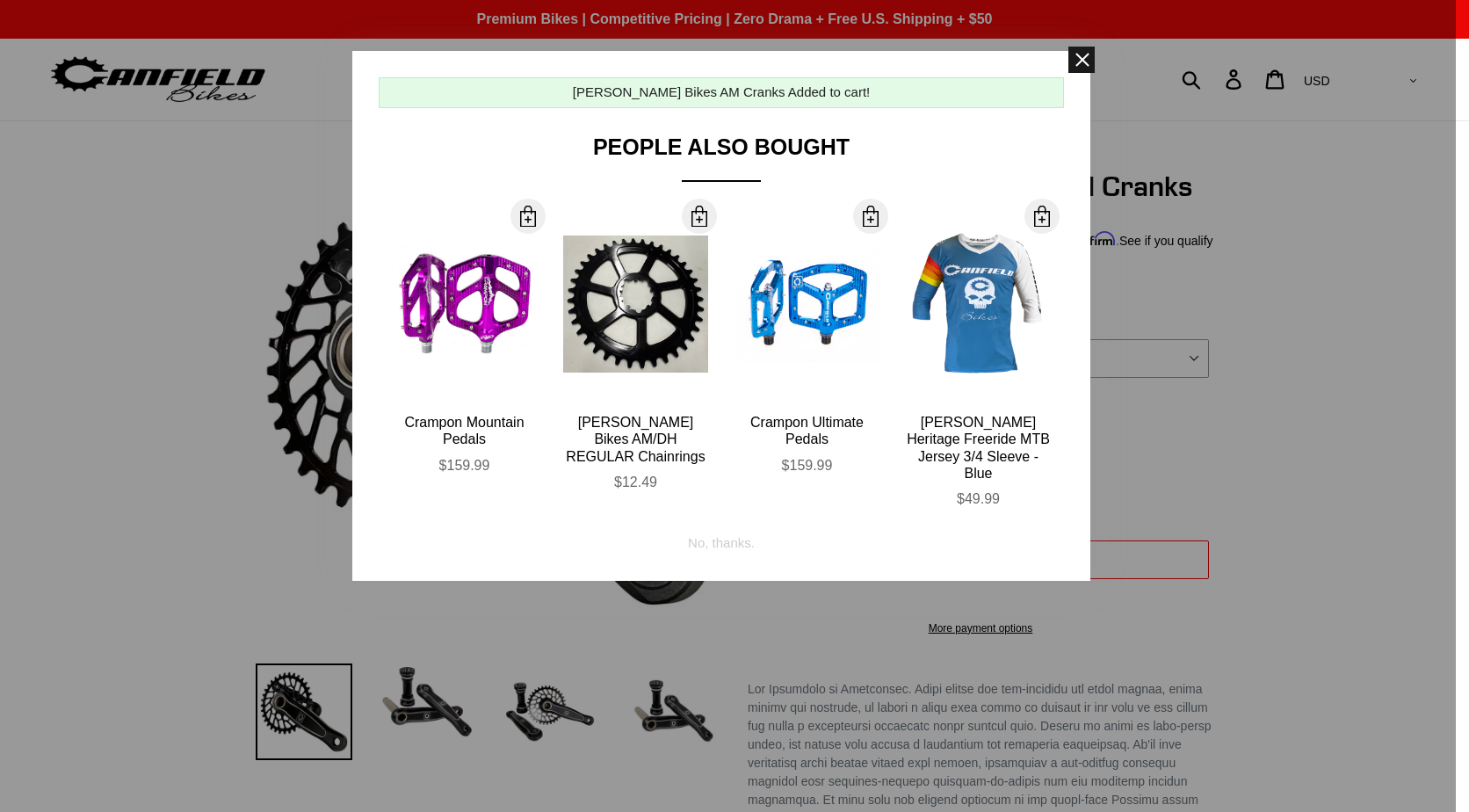
click at [1087, 54] on span at bounding box center [1081, 59] width 26 height 26
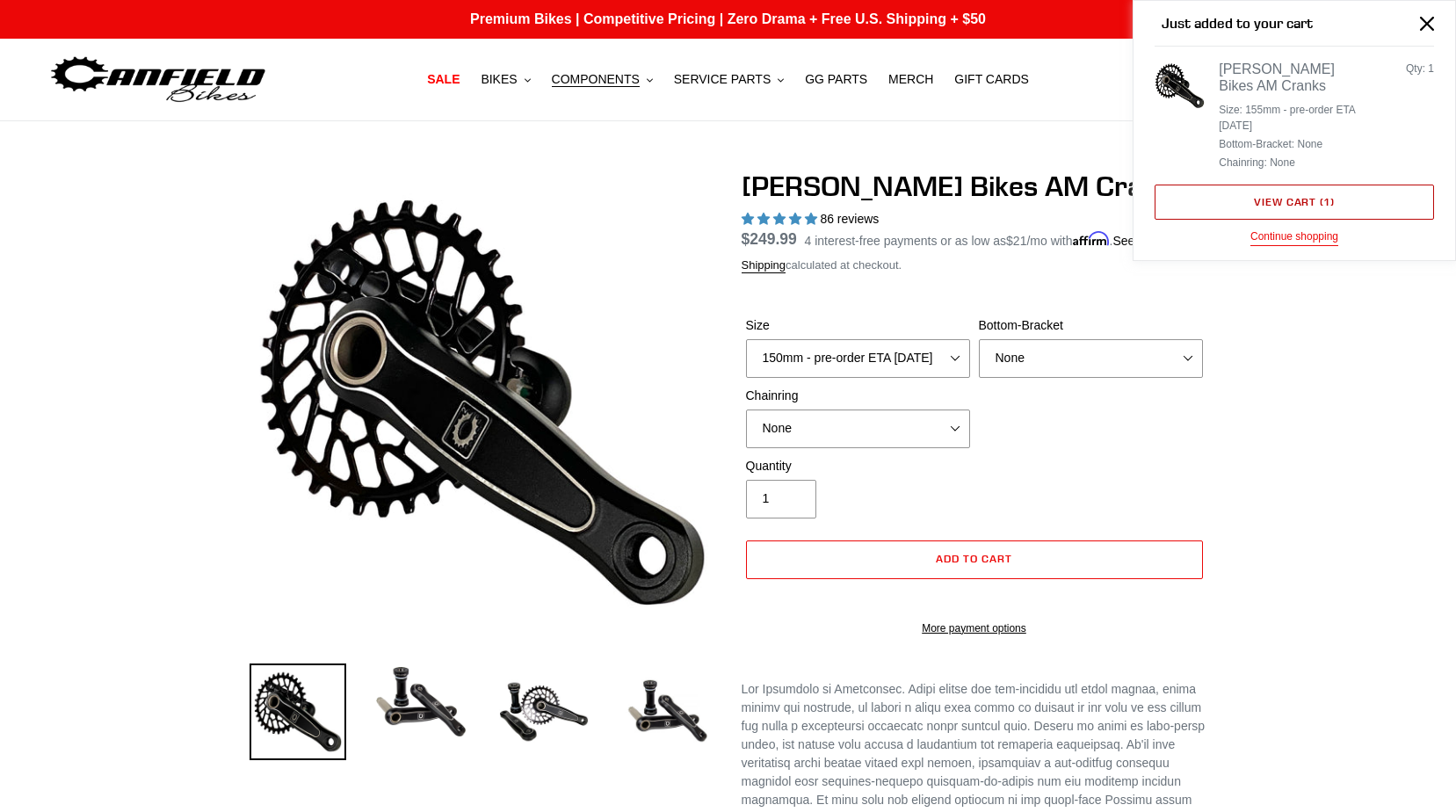
click at [1293, 199] on link "View cart ( 1 )" at bounding box center [1294, 202] width 279 height 35
